Goal: Task Accomplishment & Management: Manage account settings

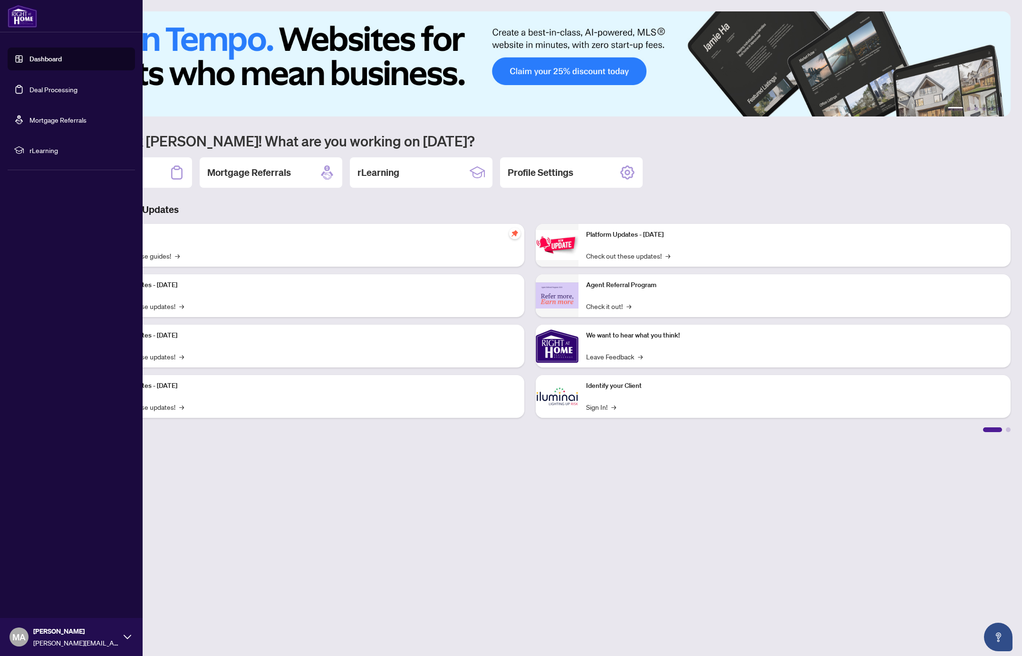
click at [42, 93] on link "Deal Processing" at bounding box center [53, 89] width 48 height 9
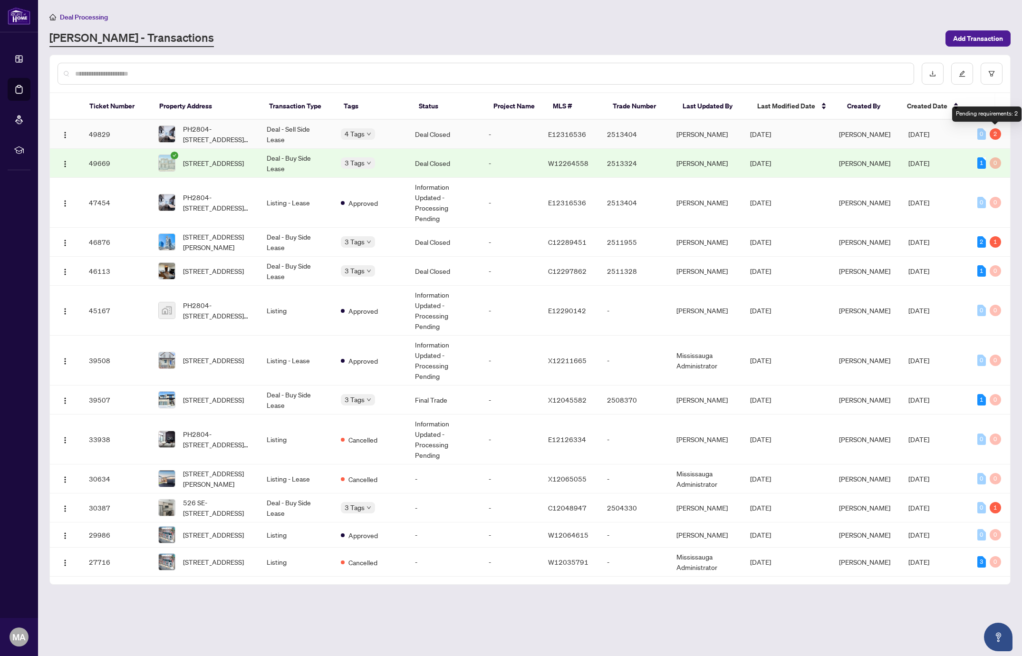
click at [996, 135] on div "2" at bounding box center [995, 133] width 11 height 11
click at [214, 134] on span "PH2804-[STREET_ADDRESS][PERSON_NAME]" at bounding box center [217, 134] width 68 height 21
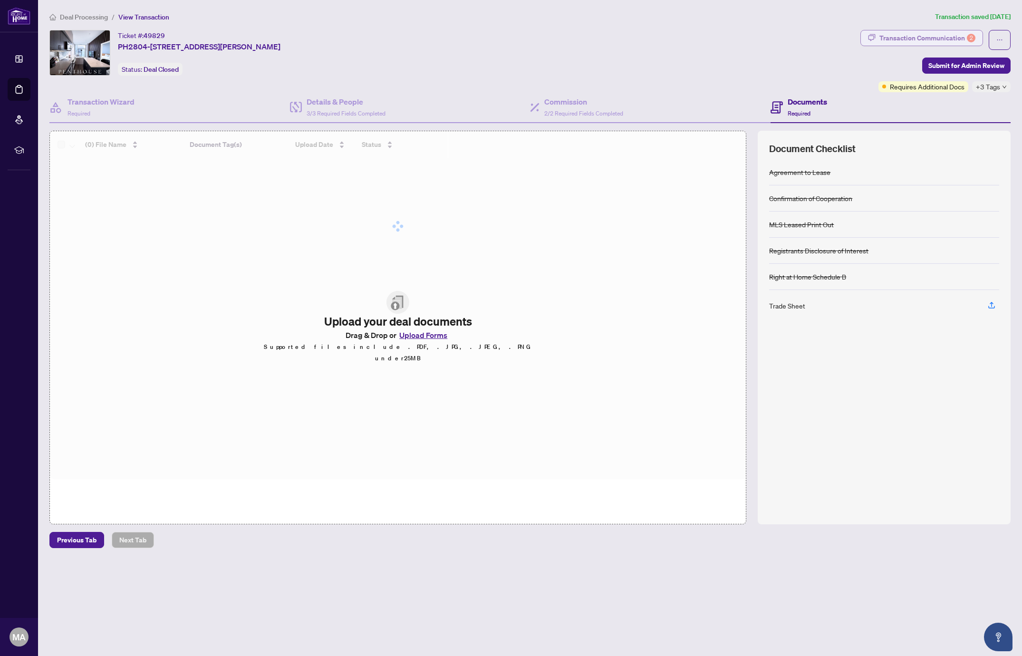
click at [940, 36] on div "Transaction Communication 2" at bounding box center [928, 37] width 96 height 15
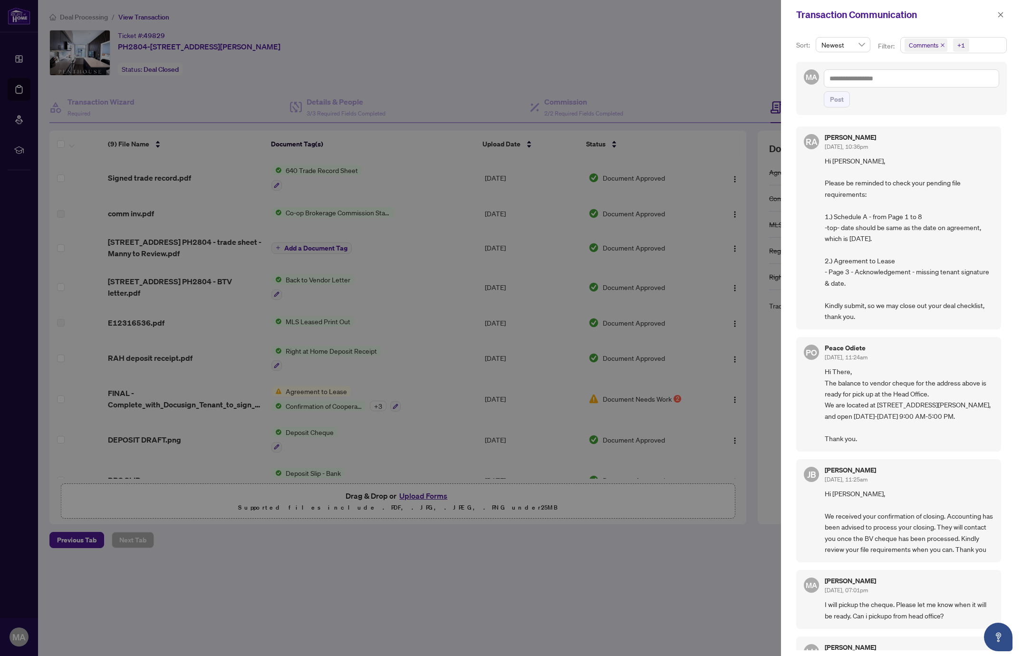
click at [848, 17] on div "Transaction Communication" at bounding box center [896, 15] width 198 height 14
